Goal: Task Accomplishment & Management: Use online tool/utility

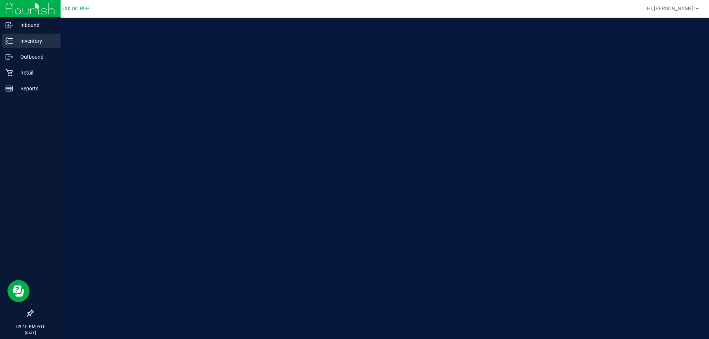
click at [14, 39] on p "Inventory" at bounding box center [35, 41] width 44 height 9
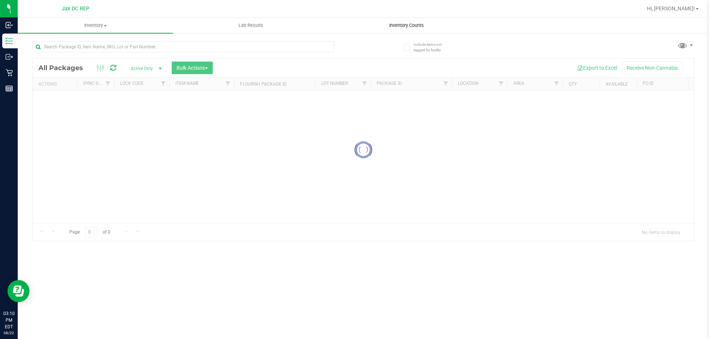
click at [419, 24] on span "Inventory Counts" at bounding box center [406, 25] width 55 height 7
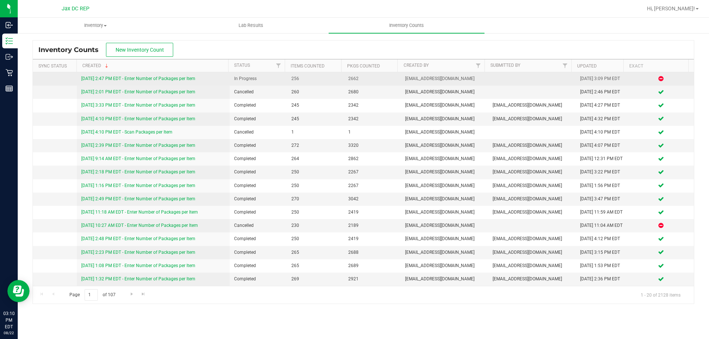
click at [192, 81] on link "[DATE] 2:47 PM EDT - Enter Number of Packages per Item" at bounding box center [138, 78] width 114 height 5
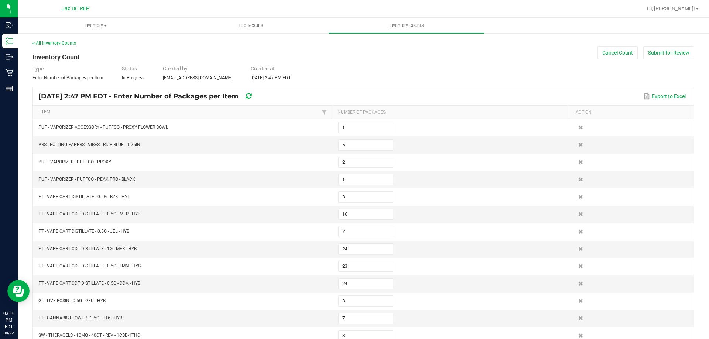
type input "10"
type input "1"
type input "5"
type input "2"
type input "1"
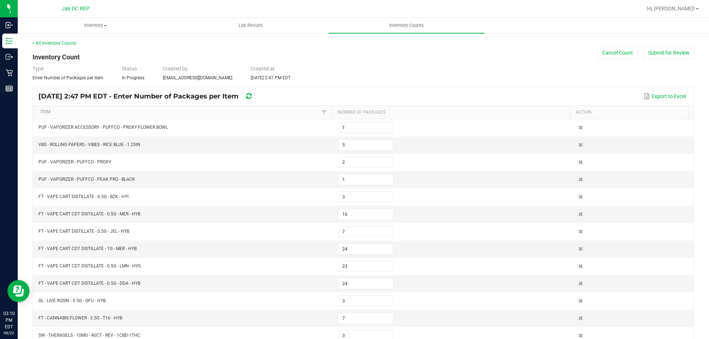
type input "14"
type input "16"
type input "7"
type input "24"
type input "23"
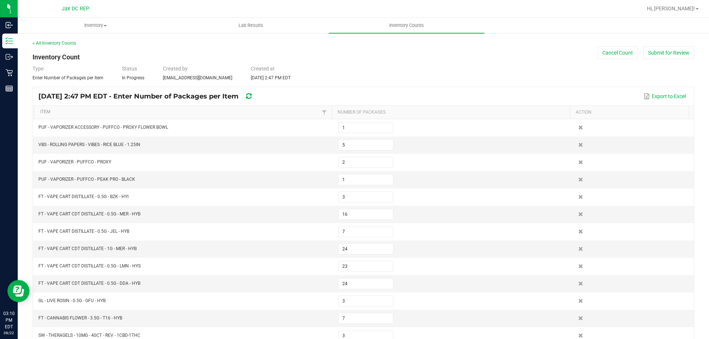
type input "24"
type input "3"
type input "7"
type input "3"
type input "4"
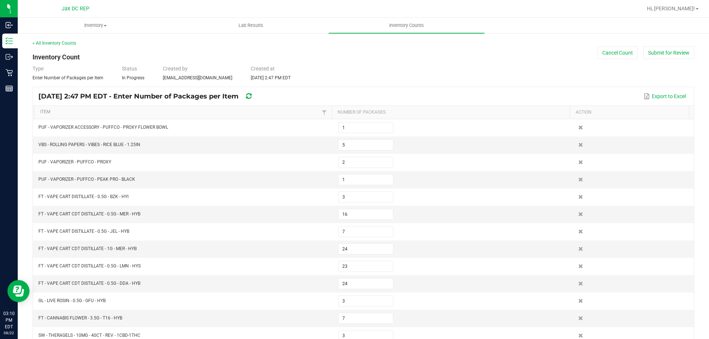
type input "7"
type input "23"
type input "3"
type input "28"
type input "7"
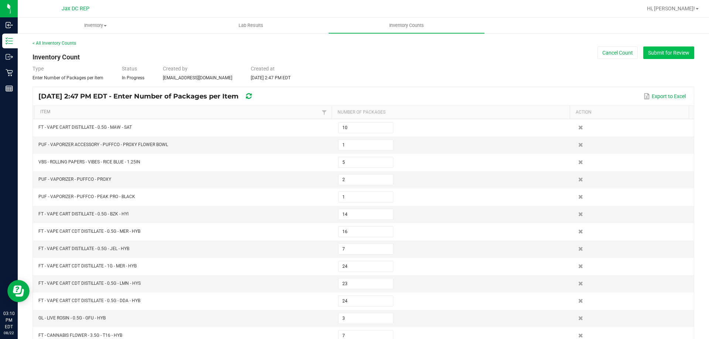
click at [645, 47] on div "< All Inventory Counts Inventory Count Cancel Count Submit for Review Type Ente…" at bounding box center [362, 272] width 661 height 465
click at [645, 48] on button "Submit for Review" at bounding box center [668, 53] width 51 height 13
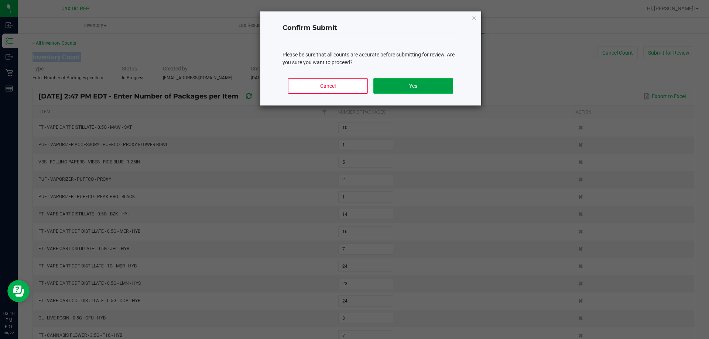
click at [444, 86] on button "Yes" at bounding box center [412, 86] width 79 height 16
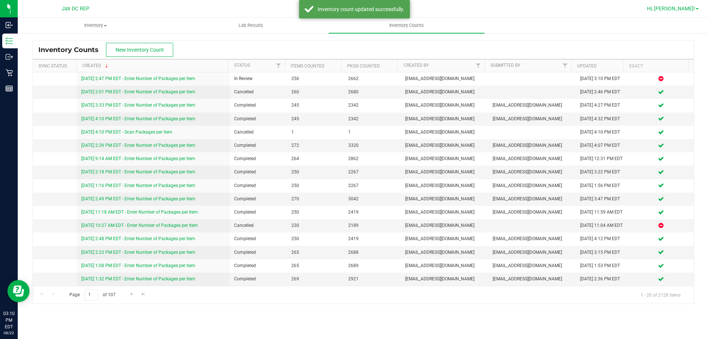
click at [692, 7] on span "Hi, [PERSON_NAME]!" at bounding box center [671, 9] width 48 height 6
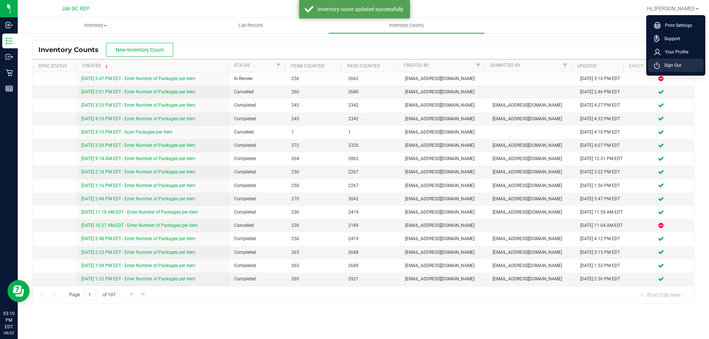
click at [663, 65] on span "Sign Out" at bounding box center [670, 65] width 21 height 7
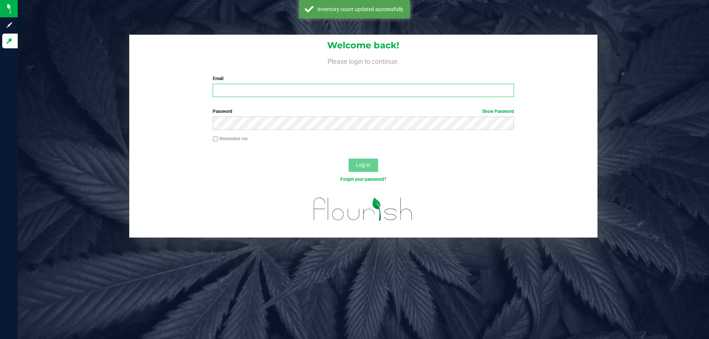
click at [241, 86] on input "Email" at bounding box center [363, 90] width 301 height 13
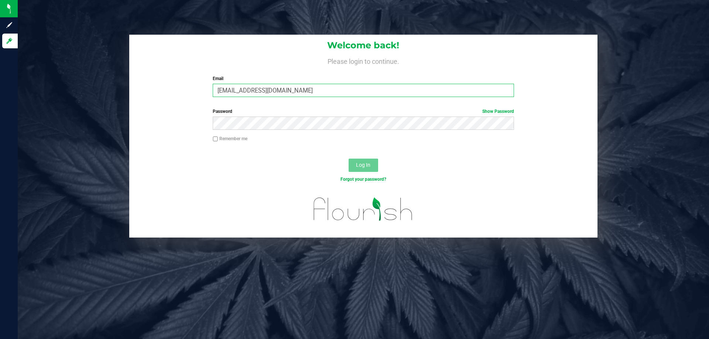
type input "[EMAIL_ADDRESS][DOMAIN_NAME]"
click at [348, 159] on button "Log In" at bounding box center [363, 165] width 30 height 13
